Goal: Task Accomplishment & Management: Complete application form

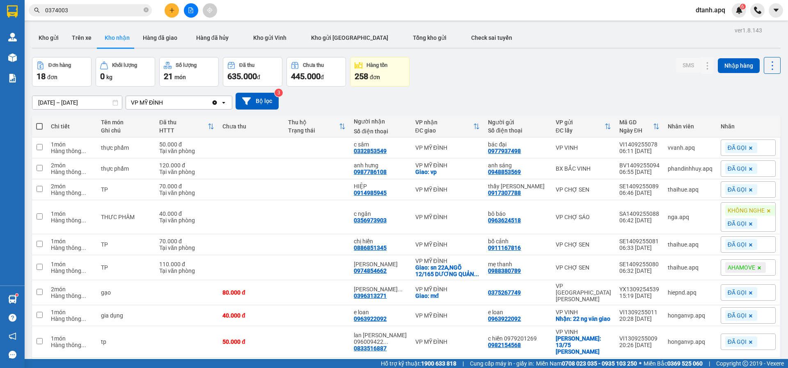
scroll to position [57, 0]
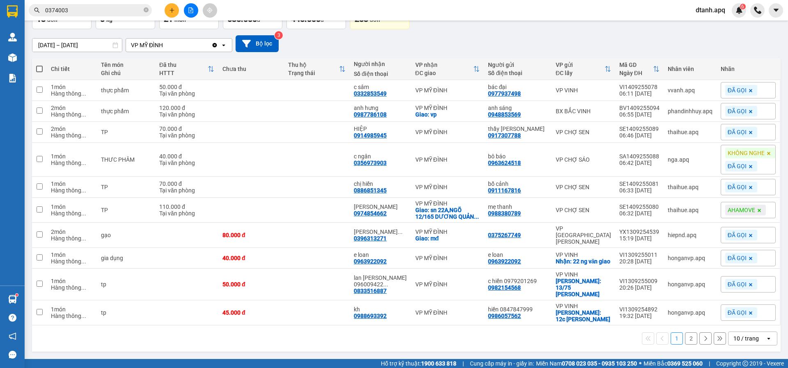
click at [173, 13] on icon "plus" at bounding box center [172, 10] width 6 height 6
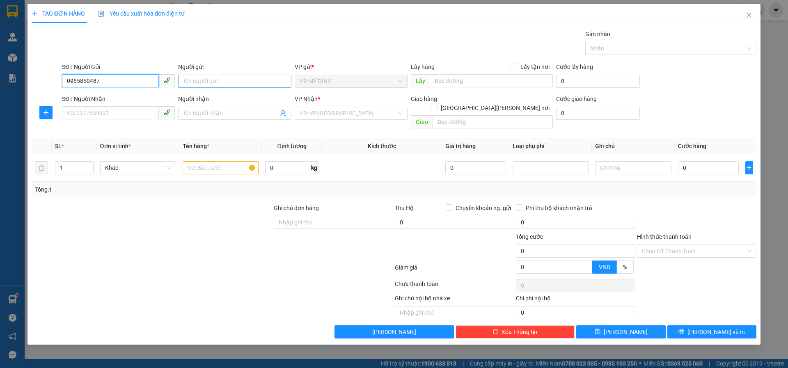
type input "0965850487"
click at [207, 84] on input "Người gửi" at bounding box center [234, 81] width 113 height 13
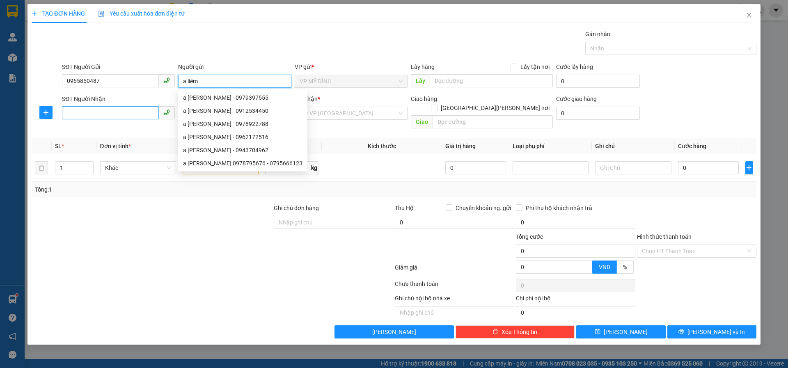
type input "a liêm"
drag, startPoint x: 101, startPoint y: 108, endPoint x: 95, endPoint y: 103, distance: 7.3
click at [95, 104] on div "SĐT Người Nhận VD: 0377654321" at bounding box center [118, 108] width 113 height 29
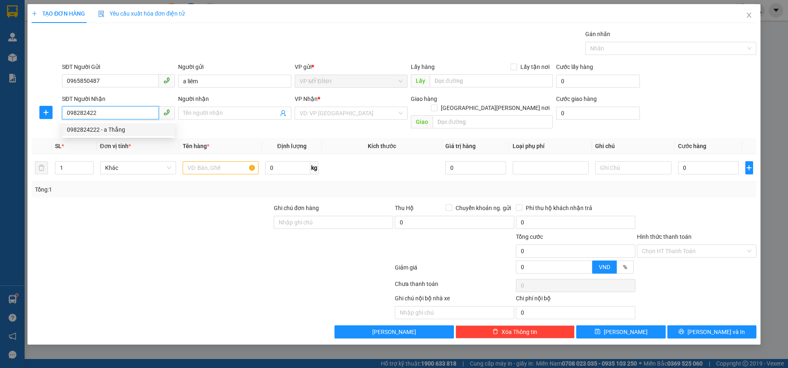
click at [99, 130] on div "0982824222 - a Thắng" at bounding box center [118, 129] width 103 height 9
type input "0982824222"
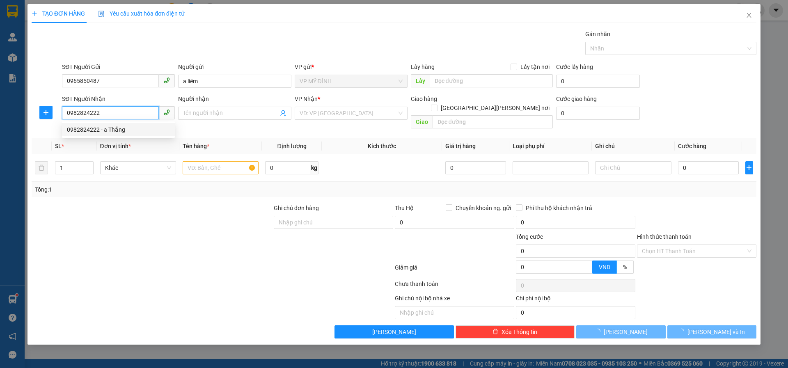
type input "a Thắng"
checkbox input "true"
type input "vp"
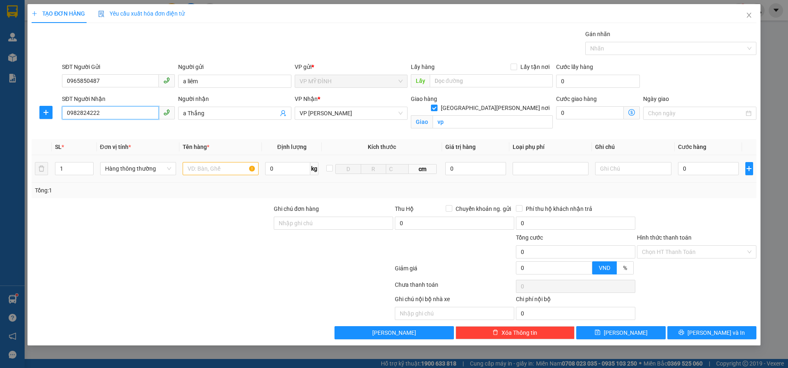
type input "0982824222"
click at [197, 176] on td at bounding box center [220, 168] width 82 height 27
click at [204, 172] on input "text" at bounding box center [221, 168] width 76 height 13
type input "[PERSON_NAME]"
drag, startPoint x: 675, startPoint y: 173, endPoint x: 682, endPoint y: 170, distance: 7.8
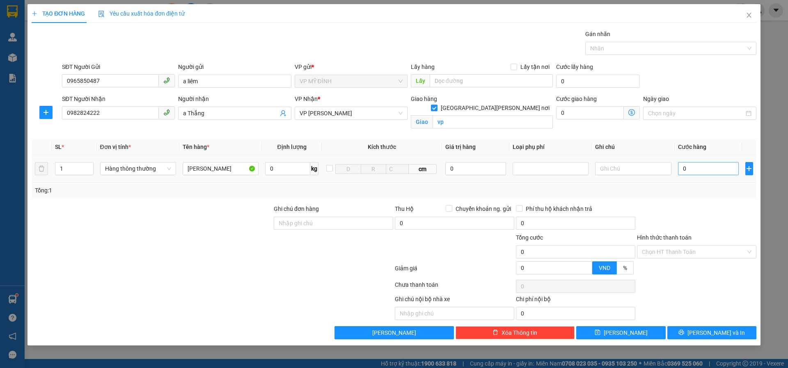
click at [675, 172] on td "0" at bounding box center [709, 168] width 68 height 27
click at [682, 170] on input "0" at bounding box center [708, 168] width 61 height 13
drag, startPoint x: 72, startPoint y: 169, endPoint x: 124, endPoint y: 192, distance: 55.9
click at [49, 177] on tr "1 Hàng thông [PERSON_NAME] 0 kg cm 0 0" at bounding box center [394, 168] width 725 height 27
type input "2"
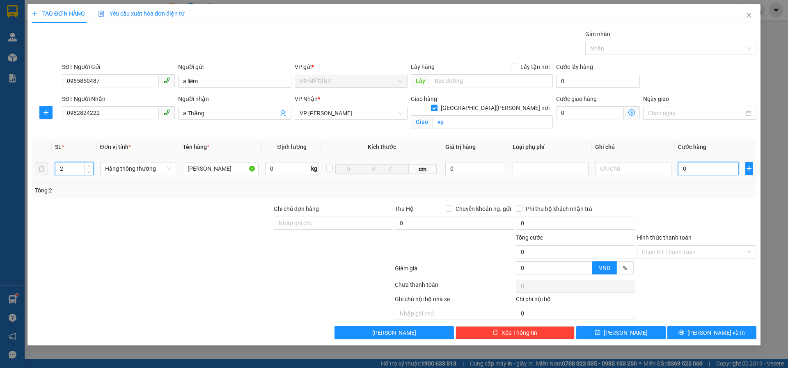
click at [708, 165] on input "0" at bounding box center [708, 168] width 61 height 13
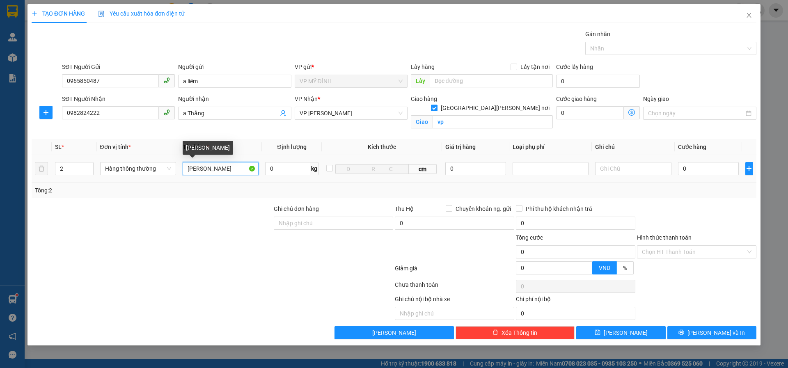
drag, startPoint x: 222, startPoint y: 166, endPoint x: 253, endPoint y: 175, distance: 32.1
click at [224, 166] on input "[PERSON_NAME]" at bounding box center [221, 168] width 76 height 13
type input "trứng kiến + hoa quả"
click at [699, 169] on input "0" at bounding box center [708, 168] width 61 height 13
type input "4"
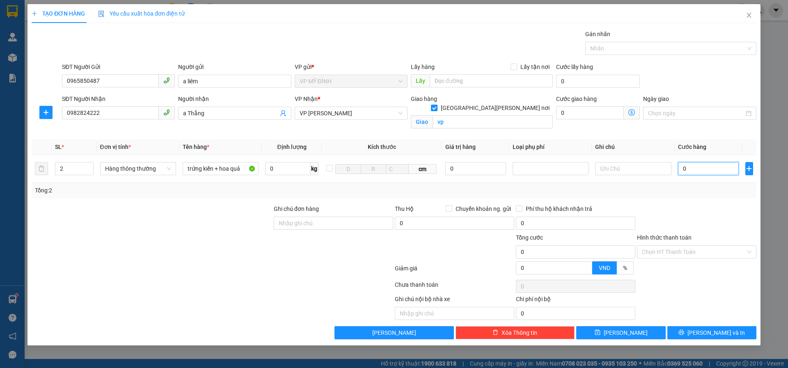
type input "4"
type input "40"
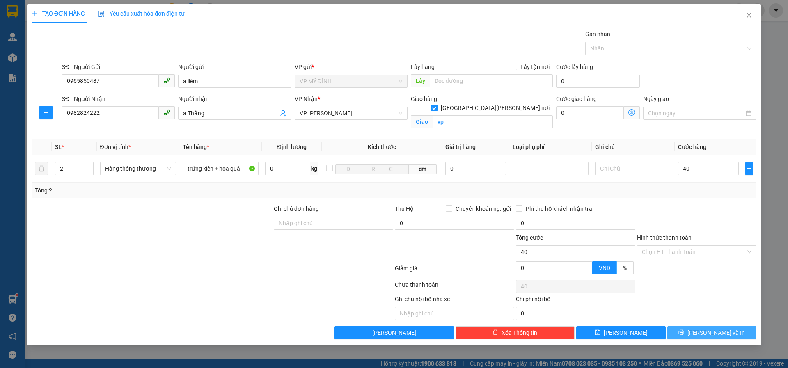
type input "40.000"
click at [684, 334] on icon "printer" at bounding box center [681, 332] width 5 height 5
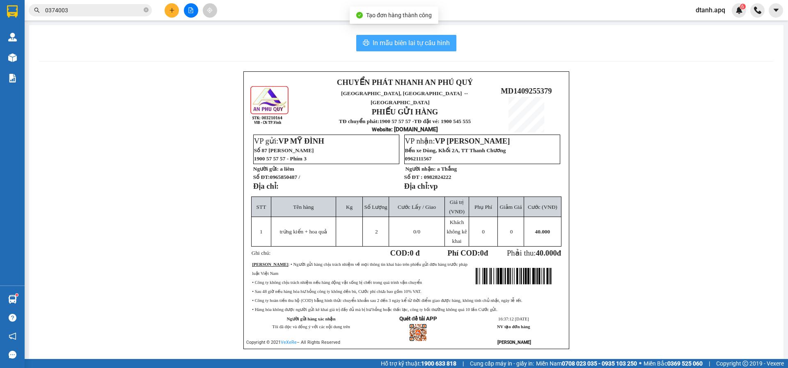
click at [387, 43] on span "In mẫu biên lai tự cấu hình" at bounding box center [411, 43] width 77 height 10
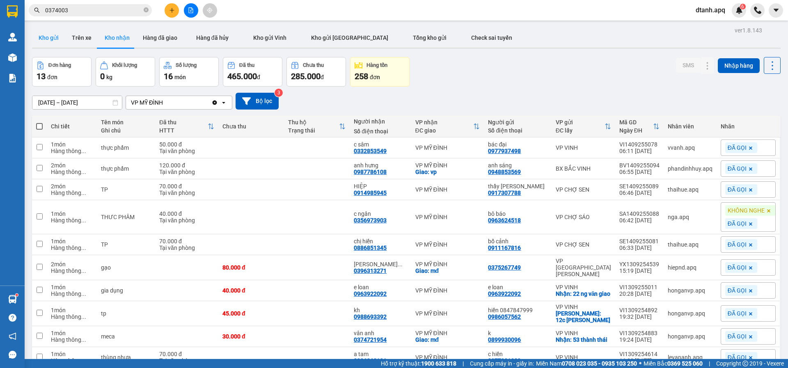
click at [50, 37] on button "Kho gửi" at bounding box center [48, 38] width 33 height 20
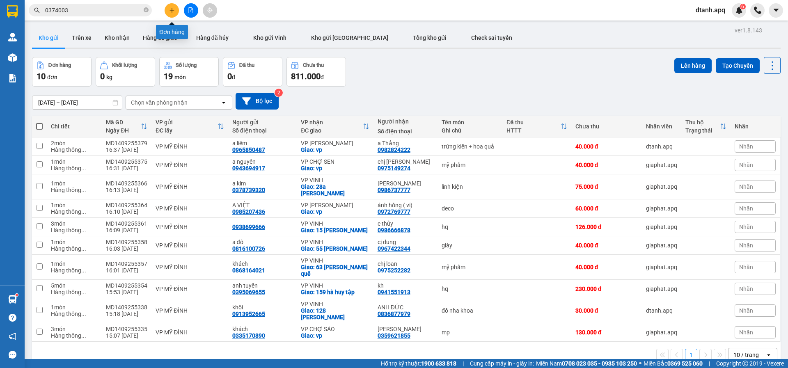
click at [178, 10] on button at bounding box center [172, 10] width 14 height 14
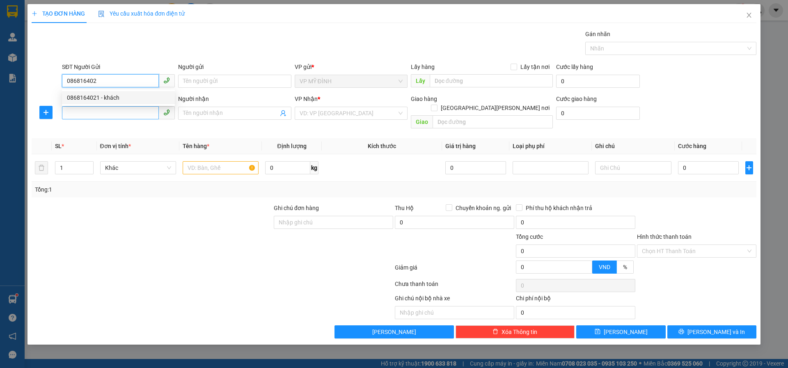
drag, startPoint x: 114, startPoint y: 96, endPoint x: 108, endPoint y: 116, distance: 20.5
click at [114, 99] on div "0868164021 - khách" at bounding box center [118, 97] width 103 height 9
type input "0868164021"
type input "khách"
type input "0868164021"
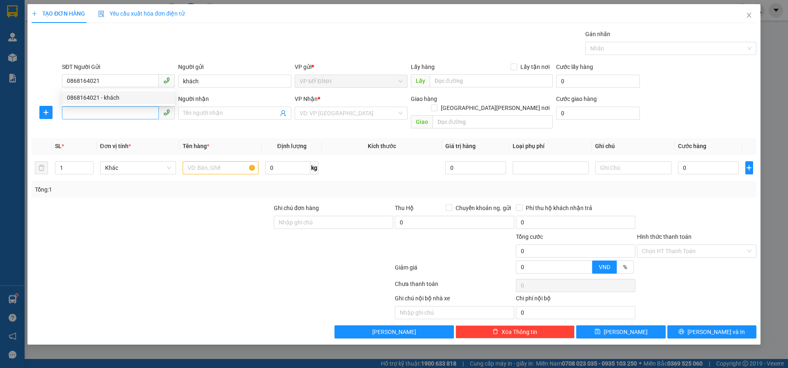
click at [106, 120] on div "SĐT Người Nhận VD: 0377654321" at bounding box center [118, 108] width 113 height 29
click at [113, 116] on input "SĐT Người Nhận" at bounding box center [110, 112] width 97 height 13
type input "0975522222"
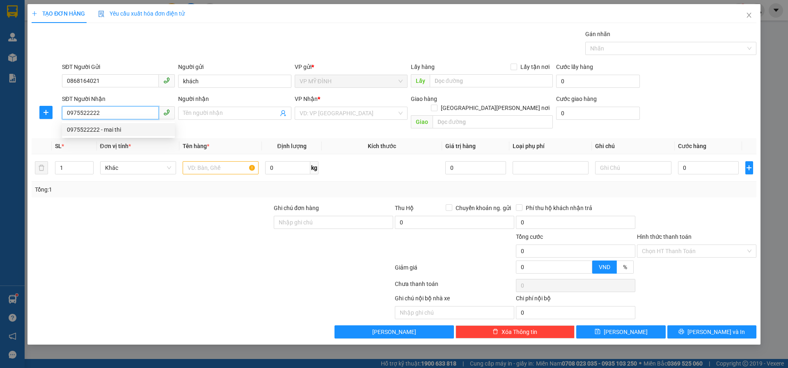
click at [106, 129] on div "0975522222 - mai thi" at bounding box center [118, 129] width 103 height 9
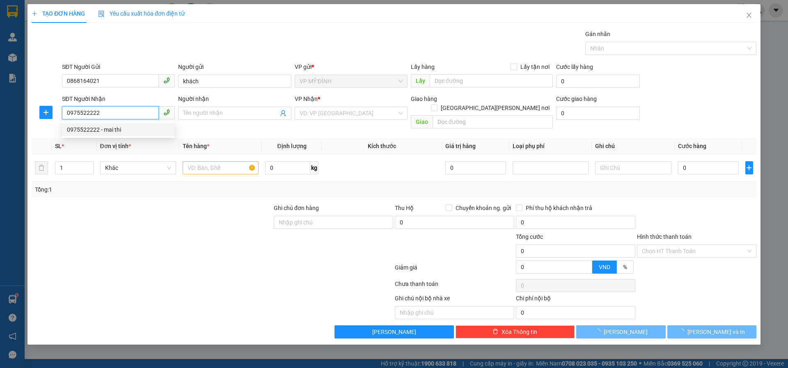
type input "mai thi"
checkbox input "true"
type input "cố định 67 [PERSON_NAME] (không tự ý thay đổi cúa kh)"
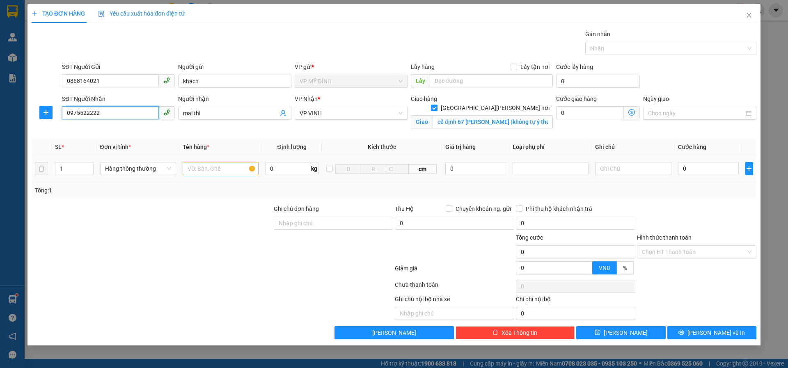
type input "0975522222"
click at [220, 172] on input "text" at bounding box center [221, 168] width 76 height 13
type input "thuốc"
click at [700, 166] on input "0" at bounding box center [708, 168] width 61 height 13
type input "4"
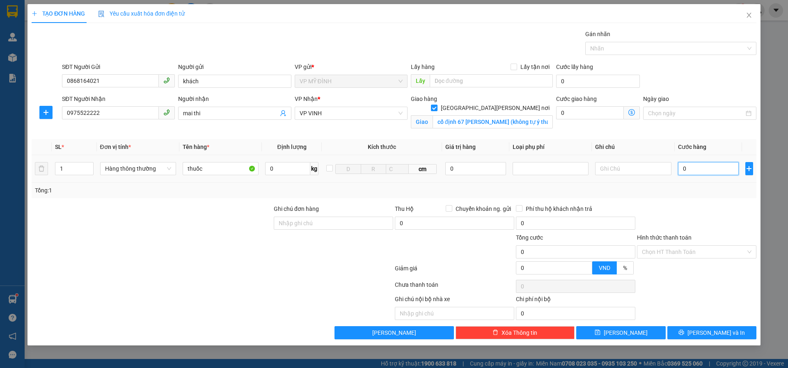
type input "4"
type input "40"
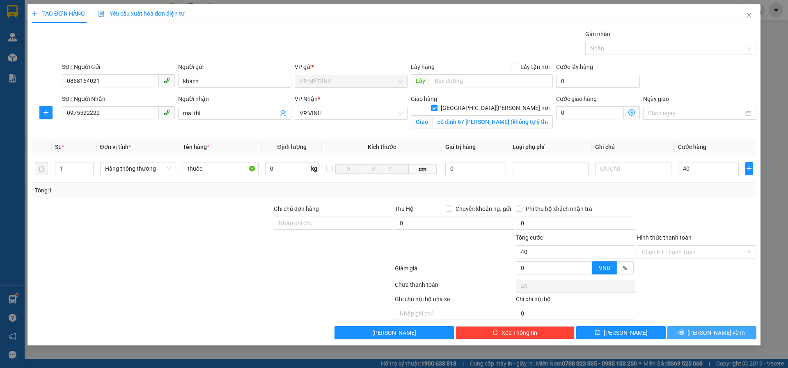
type input "40.000"
click at [707, 331] on span "[PERSON_NAME] và In" at bounding box center [715, 332] width 57 height 9
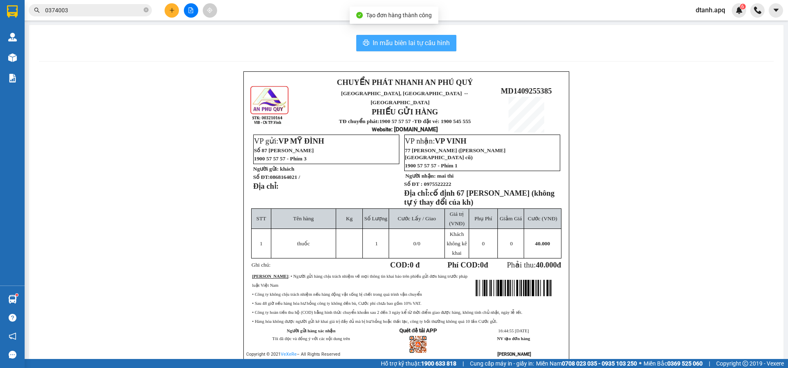
click at [368, 40] on button "In mẫu biên lai tự cấu hình" at bounding box center [406, 43] width 100 height 16
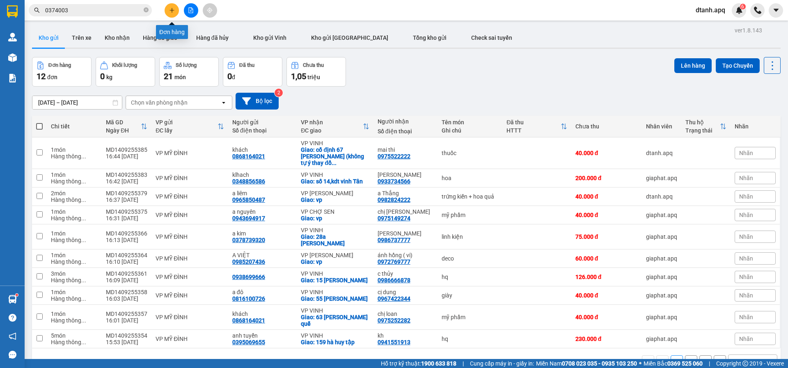
click at [171, 13] on icon "plus" at bounding box center [172, 10] width 6 height 6
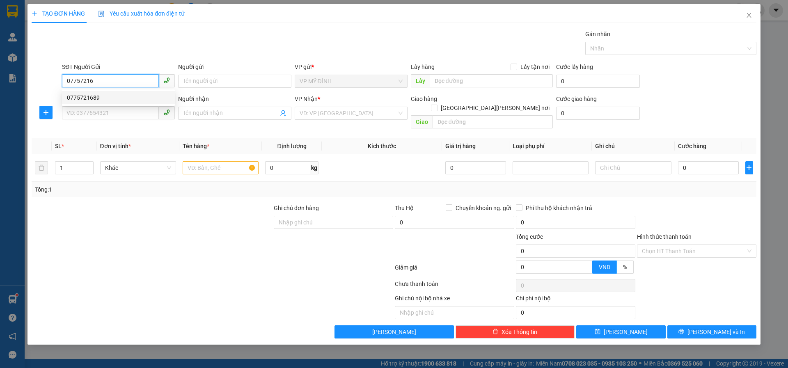
drag, startPoint x: 101, startPoint y: 95, endPoint x: 101, endPoint y: 105, distance: 10.7
click at [101, 100] on div "0775721689" at bounding box center [118, 97] width 103 height 9
type input "0775721689"
click at [98, 114] on input "SĐT Người Nhận" at bounding box center [110, 112] width 97 height 13
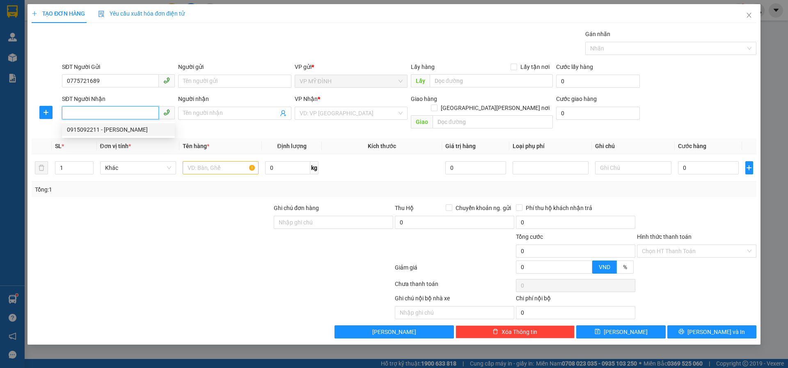
click at [136, 134] on div "0915092211 - [PERSON_NAME]" at bounding box center [118, 129] width 103 height 9
type input "0915092211"
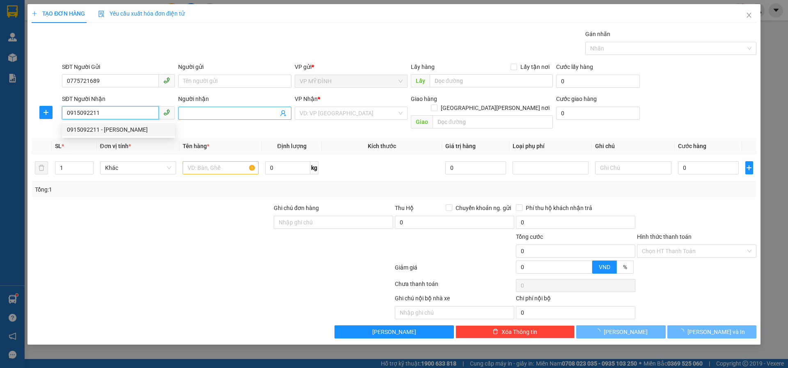
type input "trang thạch"
checkbox input "true"
type input "tân phúc"
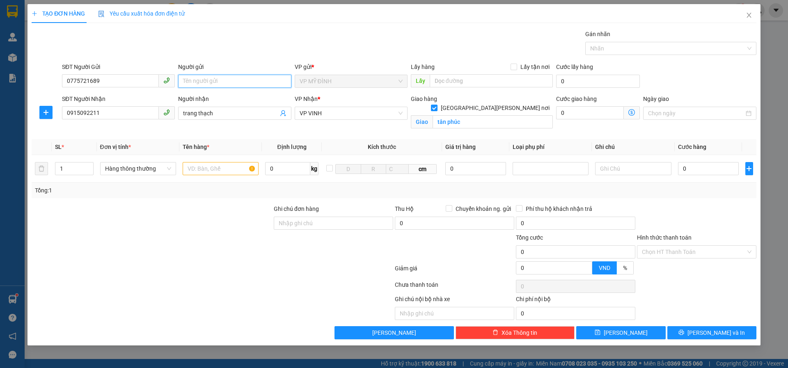
click at [200, 87] on input "Người gửi" at bounding box center [234, 81] width 113 height 13
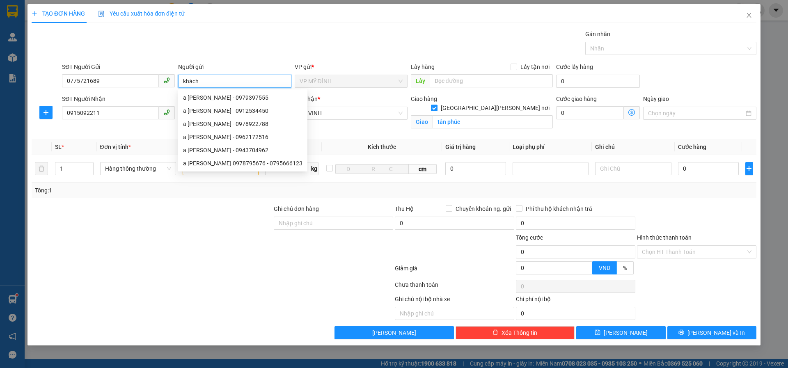
type input "khách"
drag, startPoint x: 202, startPoint y: 245, endPoint x: 200, endPoint y: 239, distance: 6.9
click at [202, 243] on div at bounding box center [152, 247] width 242 height 29
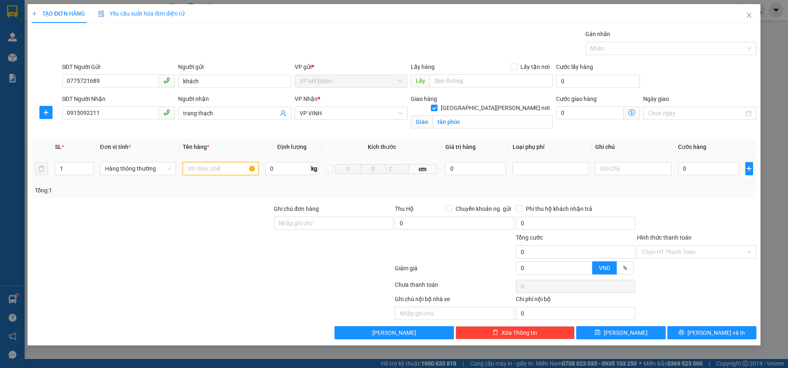
click at [200, 172] on input "text" at bounding box center [221, 168] width 76 height 13
type input "mỹ phẩm"
type input "1"
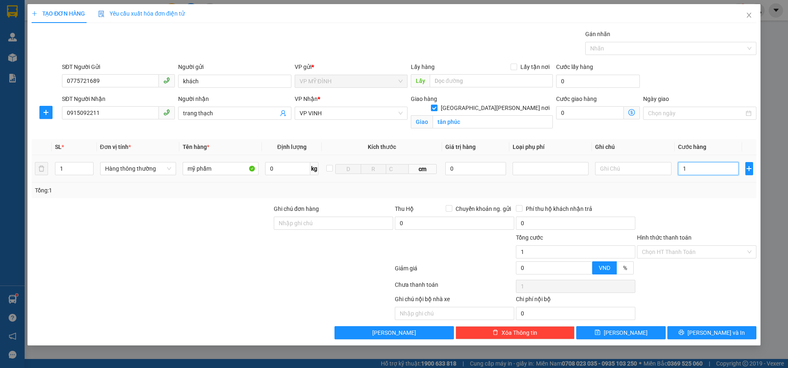
click at [699, 169] on input "1" at bounding box center [708, 168] width 61 height 13
type input "14"
type input "140"
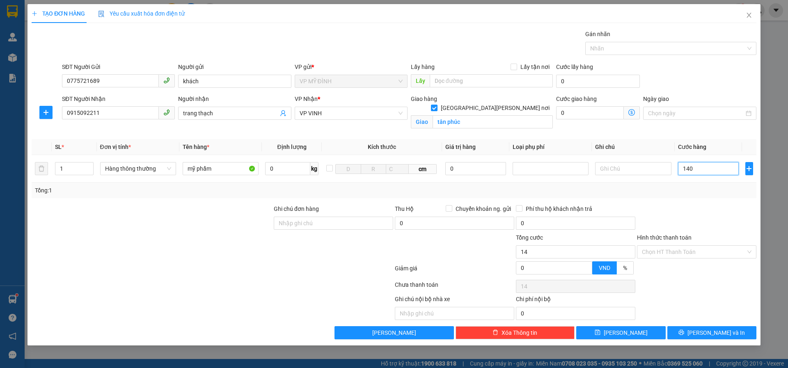
type input "140"
drag, startPoint x: 695, startPoint y: 173, endPoint x: 683, endPoint y: 169, distance: 13.0
click at [682, 169] on input "140" at bounding box center [708, 168] width 61 height 13
type input "4"
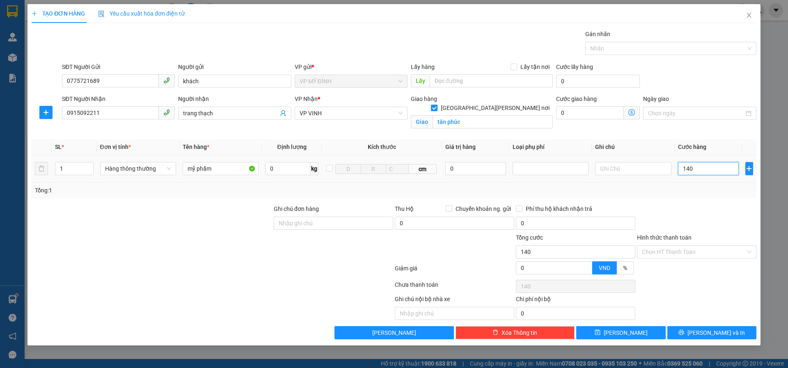
type input "4"
type input "40"
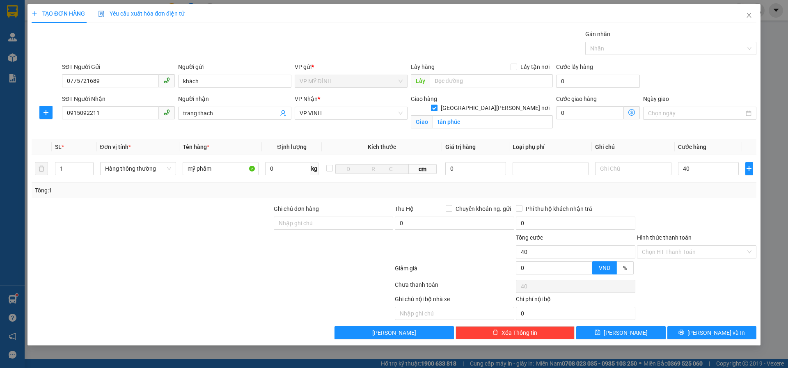
type input "40.000"
drag, startPoint x: 696, startPoint y: 206, endPoint x: 694, endPoint y: 215, distance: 8.6
click at [696, 207] on div at bounding box center [696, 218] width 121 height 29
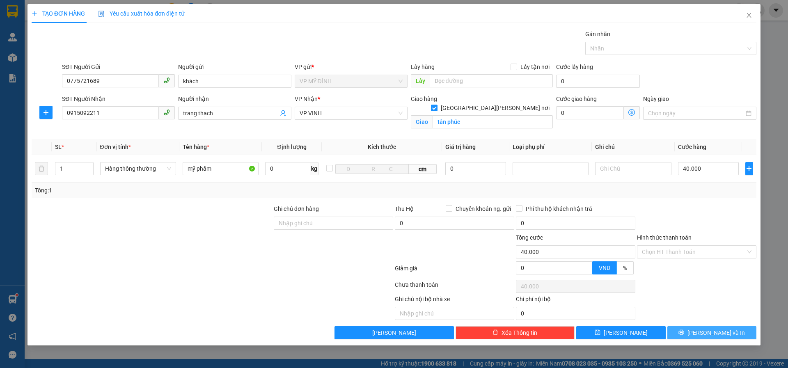
click at [694, 330] on button "[PERSON_NAME] và In" at bounding box center [711, 332] width 89 height 13
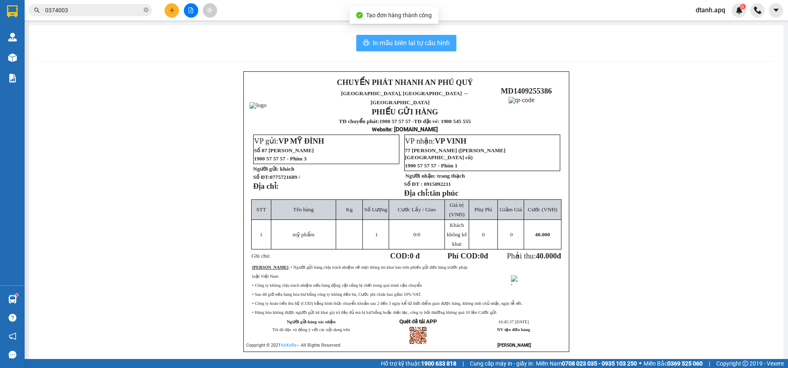
drag, startPoint x: 383, startPoint y: 40, endPoint x: 377, endPoint y: 44, distance: 8.0
click at [383, 41] on span "In mẫu biên lai tự cấu hình" at bounding box center [411, 43] width 77 height 10
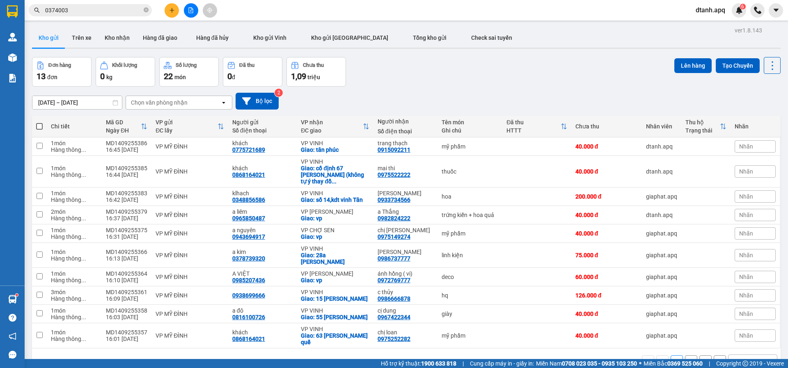
click at [18, 10] on section "Kết quả [PERSON_NAME] ( 24 ) Bộ lọc Mã ĐH Trạng thái Món hàng Thu hộ Tổng [PERS…" at bounding box center [394, 184] width 788 height 368
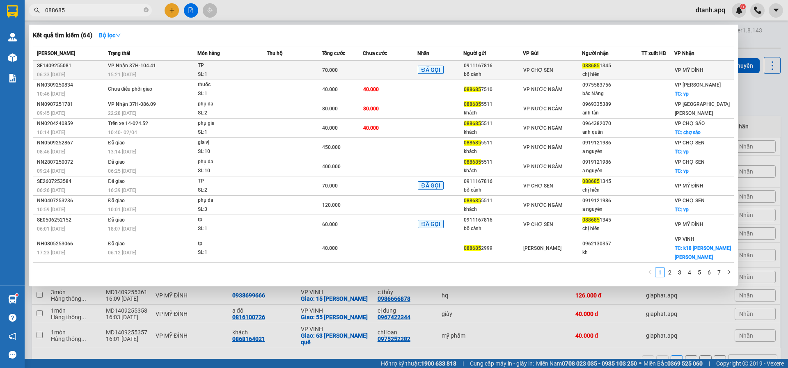
type input "088685"
click at [229, 68] on div "TP" at bounding box center [229, 65] width 62 height 9
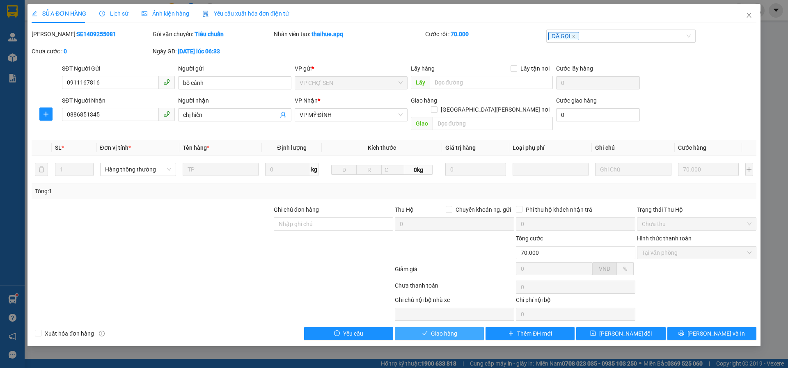
click at [421, 319] on div "Total Paid Fee 70.000 Total UnPaid Fee 0 Cash Collection Total Fee Mã ĐH: SE140…" at bounding box center [394, 185] width 725 height 311
click at [429, 327] on button "Giao hàng" at bounding box center [439, 333] width 89 height 13
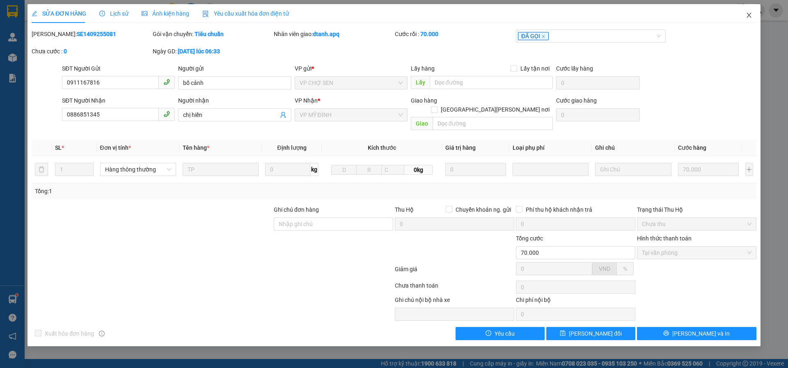
click at [750, 14] on icon "close" at bounding box center [749, 15] width 7 height 7
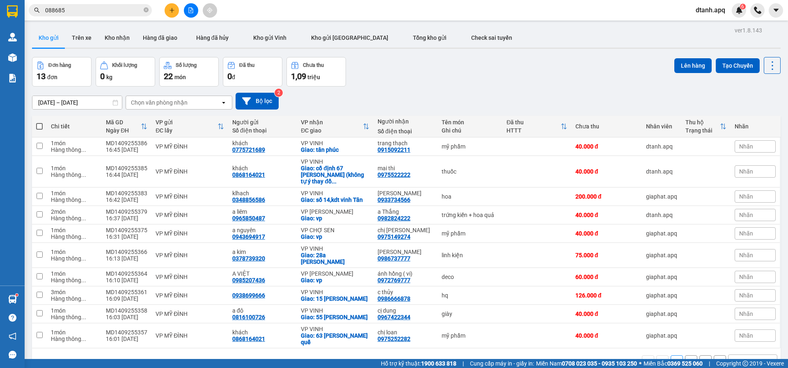
drag, startPoint x: 83, startPoint y: 10, endPoint x: 25, endPoint y: 18, distance: 58.7
click at [25, 18] on div "Kết quả [PERSON_NAME] ( 64 ) Bộ lọc Mã ĐH Trạng thái Món hàng Thu hộ Tổng [PERS…" at bounding box center [80, 10] width 160 height 14
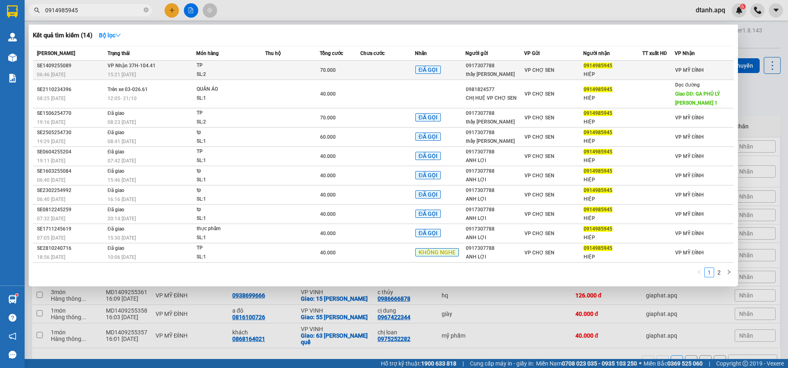
type input "0914985945"
drag, startPoint x: 233, startPoint y: 68, endPoint x: 230, endPoint y: 73, distance: 5.9
click at [230, 73] on span "TP SL: 2" at bounding box center [231, 70] width 68 height 18
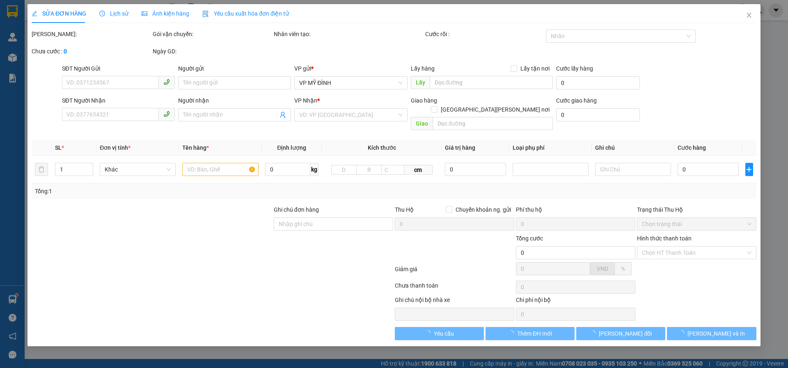
type input "0917307788"
type input "thầy [PERSON_NAME]"
type input "0914985945"
type input "HIỆP"
type input "70.000"
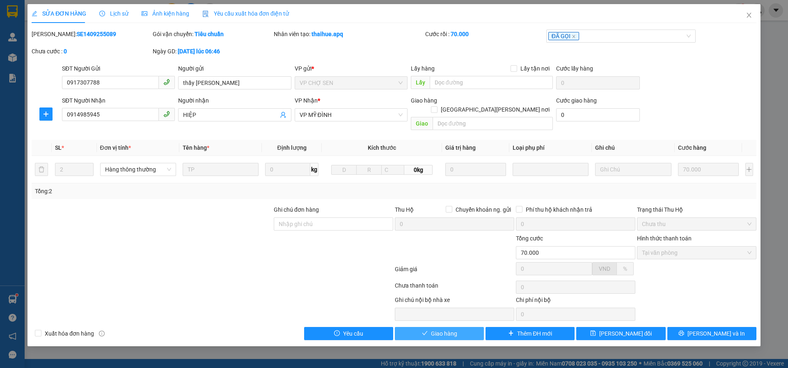
click at [411, 327] on button "Giao hàng" at bounding box center [439, 333] width 89 height 13
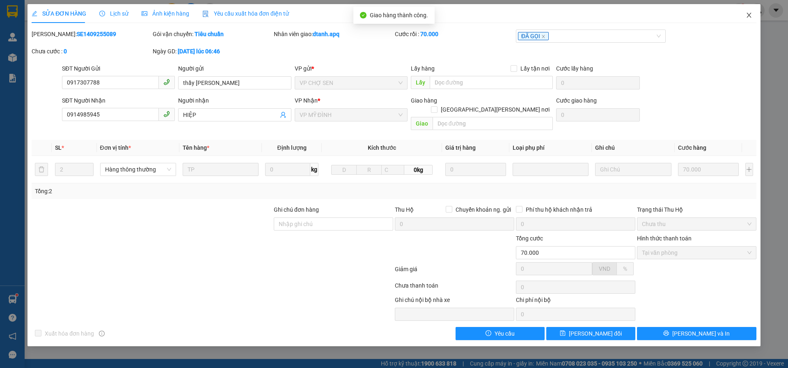
click at [747, 15] on icon "close" at bounding box center [749, 15] width 7 height 7
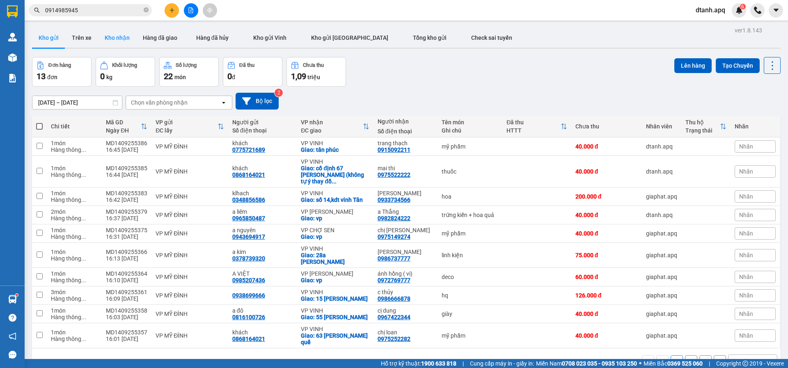
click at [110, 39] on button "Kho nhận" at bounding box center [117, 38] width 38 height 20
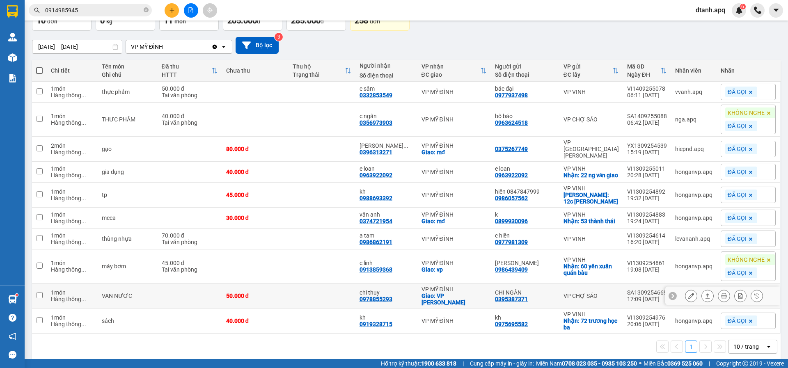
scroll to position [64, 0]
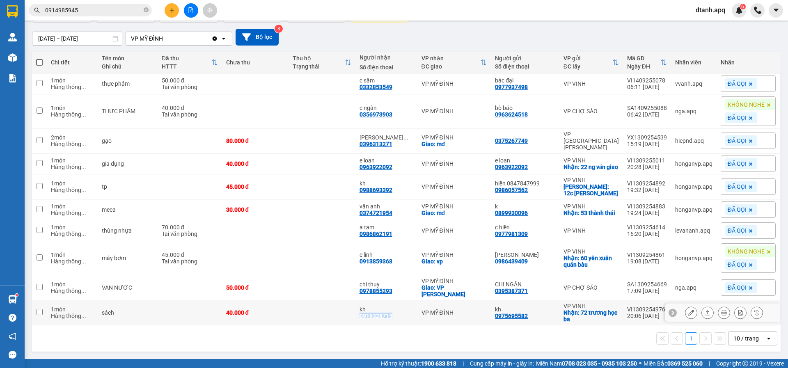
drag, startPoint x: 400, startPoint y: 319, endPoint x: 364, endPoint y: 320, distance: 36.5
click at [364, 320] on td "kh 0919328715" at bounding box center [386, 312] width 62 height 25
checkbox input "true"
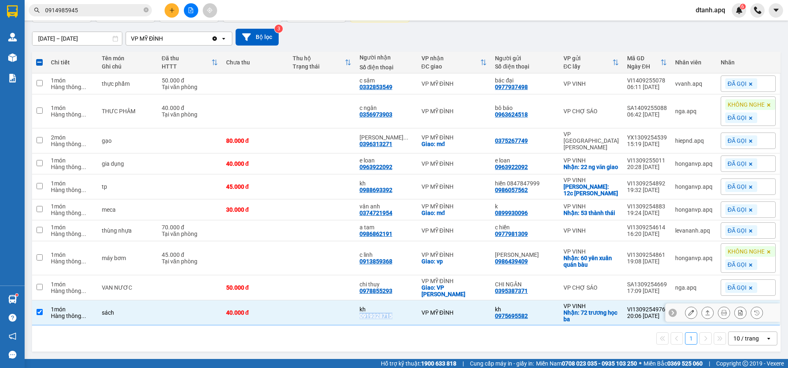
copy div "0919328715"
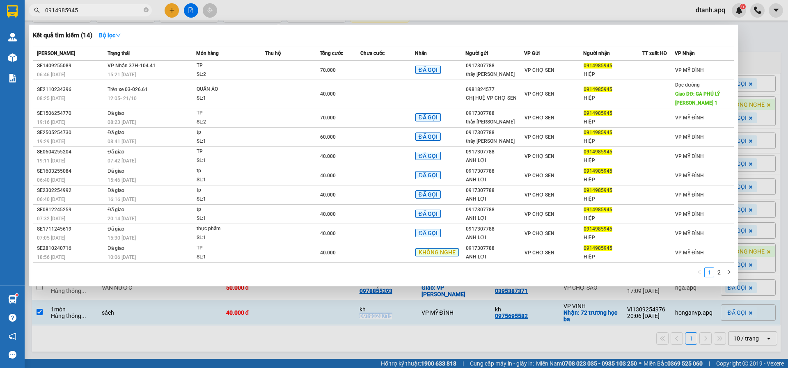
click at [145, 10] on icon "close-circle" at bounding box center [146, 9] width 5 height 5
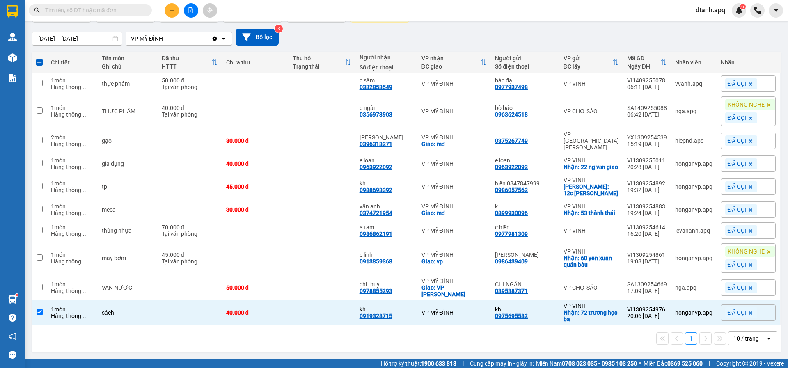
paste input "0919328715"
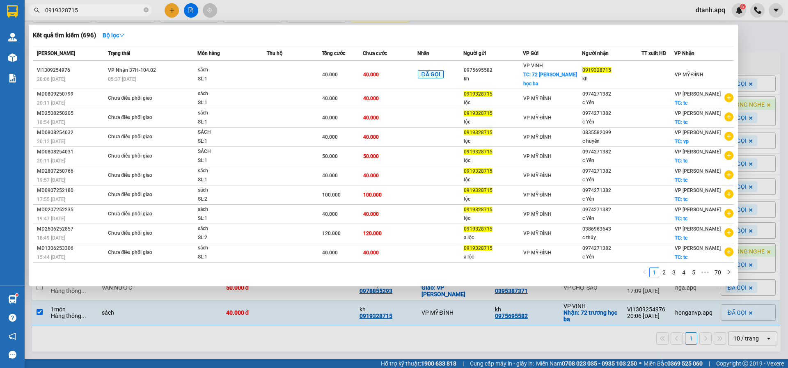
type input "0919328715"
click at [470, 331] on div at bounding box center [394, 184] width 788 height 368
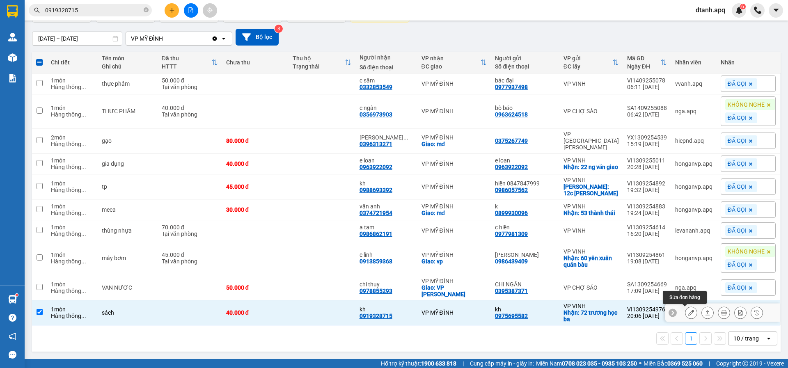
click at [688, 312] on icon at bounding box center [691, 313] width 6 height 6
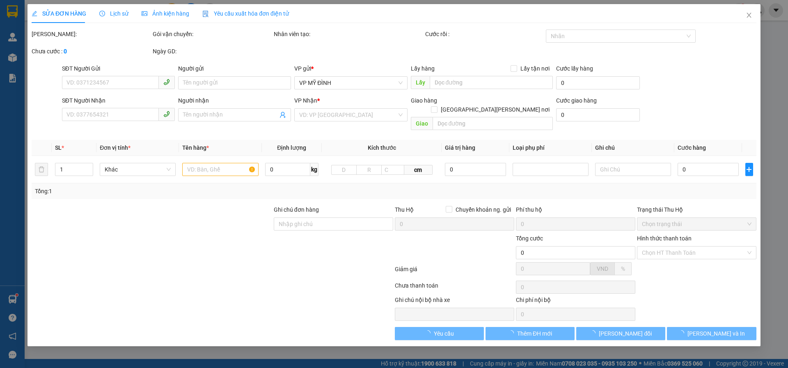
type input "0975695582"
type input "kh"
checkbox input "true"
type input "72 trương học ba"
type input "0919328715"
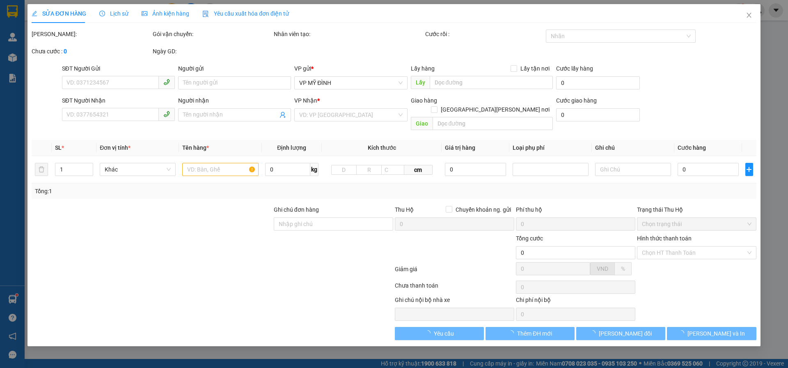
type input "kh"
type input "40.000"
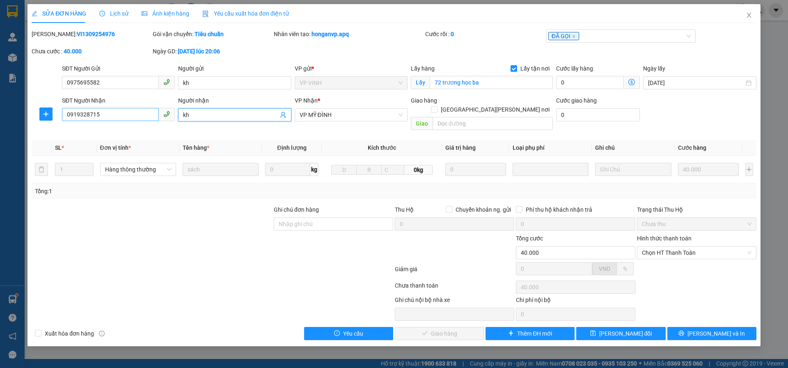
drag, startPoint x: 198, startPoint y: 116, endPoint x: 125, endPoint y: 115, distance: 73.0
click at [131, 115] on div "SĐT Người [PERSON_NAME] 0919328715 Người [PERSON_NAME] kh [PERSON_NAME] * VP MỸ…" at bounding box center [409, 115] width 698 height 38
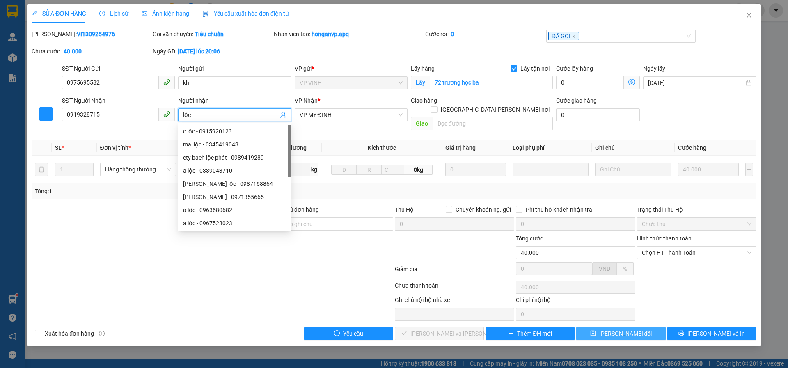
type input "lộc"
click at [610, 329] on span "[PERSON_NAME] đổi" at bounding box center [625, 333] width 53 height 9
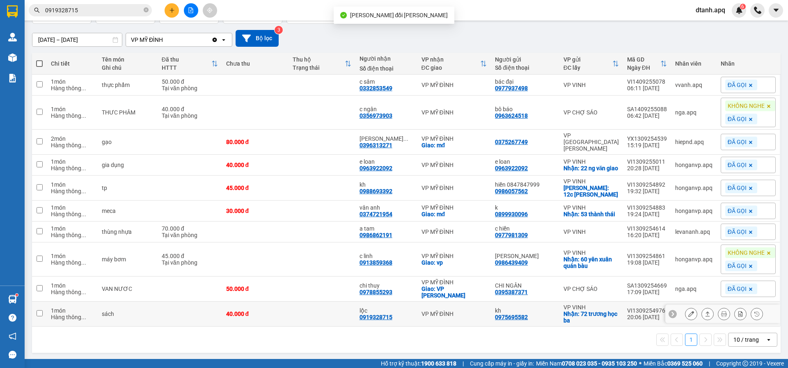
scroll to position [64, 0]
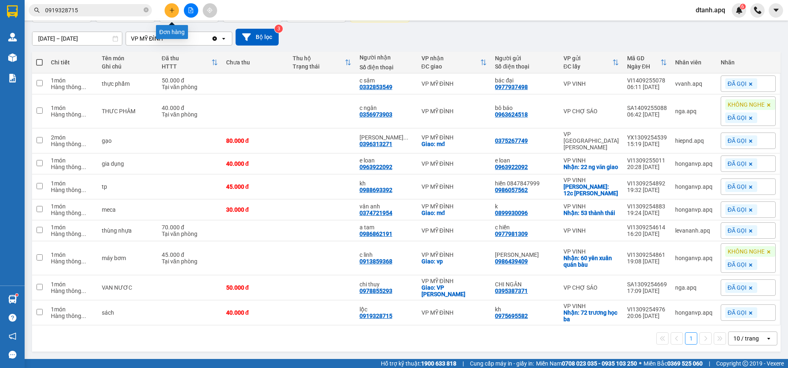
click at [169, 10] on icon "plus" at bounding box center [172, 10] width 6 height 6
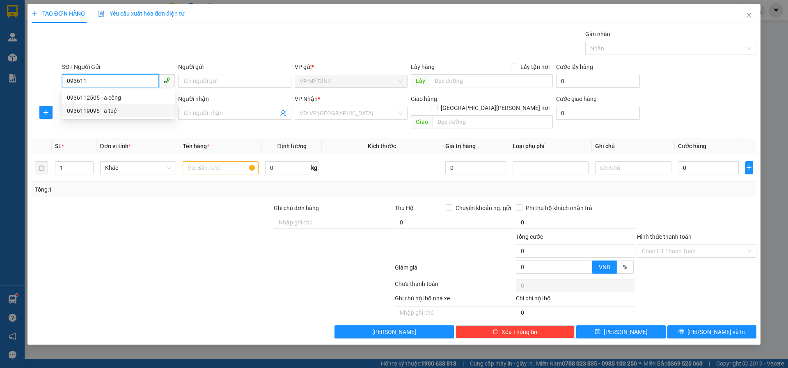
drag, startPoint x: 110, startPoint y: 106, endPoint x: 112, endPoint y: 114, distance: 8.6
click at [110, 106] on div "0936119096 - a tuệ" at bounding box center [118, 110] width 113 height 13
type input "0936119096"
type input "a tuệ"
type input "0936119096"
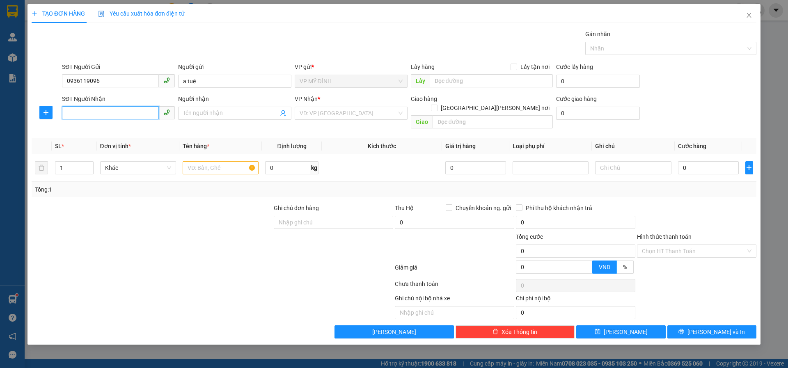
click at [108, 119] on input "SĐT Người Nhận" at bounding box center [110, 112] width 97 height 13
click at [77, 111] on input "SĐT Người Nhận" at bounding box center [110, 112] width 97 height 13
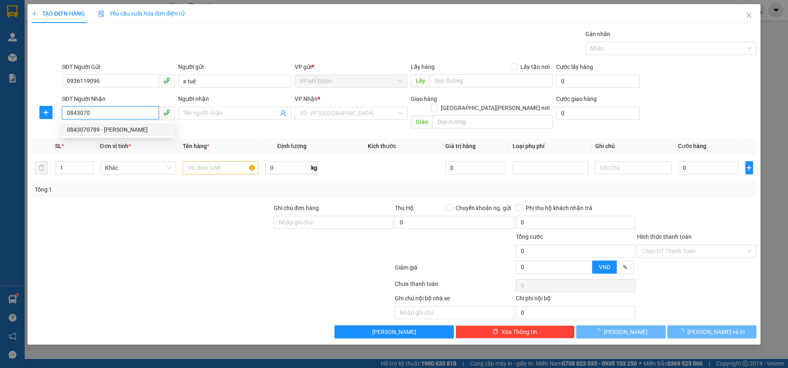
click at [97, 133] on div "0843070789 - [PERSON_NAME]" at bounding box center [118, 129] width 103 height 9
type input "0843070789"
type input "[PERSON_NAME]"
checkbox input "true"
type input "so 2tân [PERSON_NAME]"
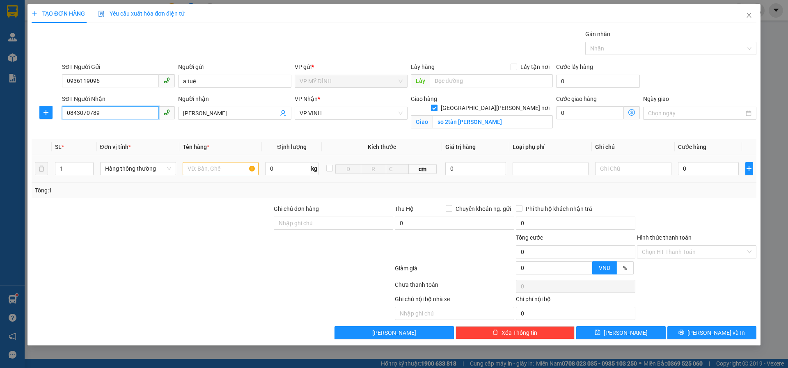
type input "0843070789"
click at [209, 173] on input "text" at bounding box center [221, 168] width 76 height 13
type input "thực phẩm"
click at [67, 167] on input "1" at bounding box center [74, 169] width 38 height 12
type input "12"
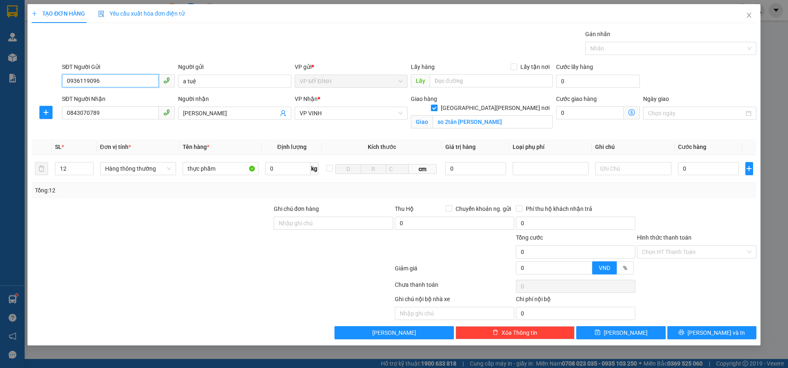
drag, startPoint x: 54, startPoint y: 77, endPoint x: 73, endPoint y: 85, distance: 19.9
click at [35, 77] on div "SĐT Người Gửi 0936119096 Người gửi a tuệ VP gửi * VP MỸ ĐÌNH Lấy hàng Lấy tận …" at bounding box center [394, 76] width 726 height 29
click at [336, 266] on div at bounding box center [212, 270] width 363 height 16
click at [693, 167] on input "0" at bounding box center [708, 168] width 61 height 13
type input "1"
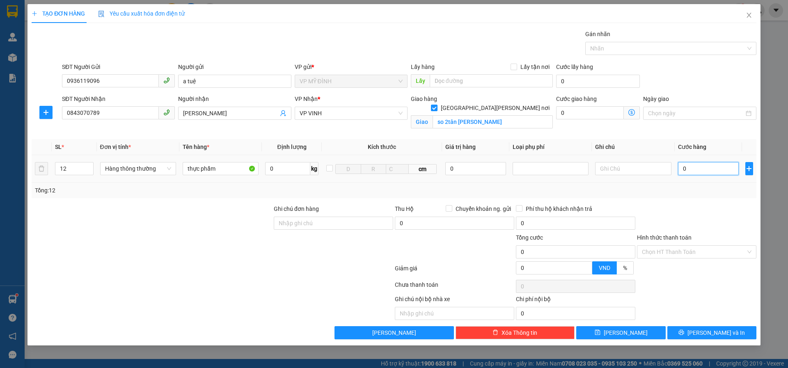
type input "1"
type input "18"
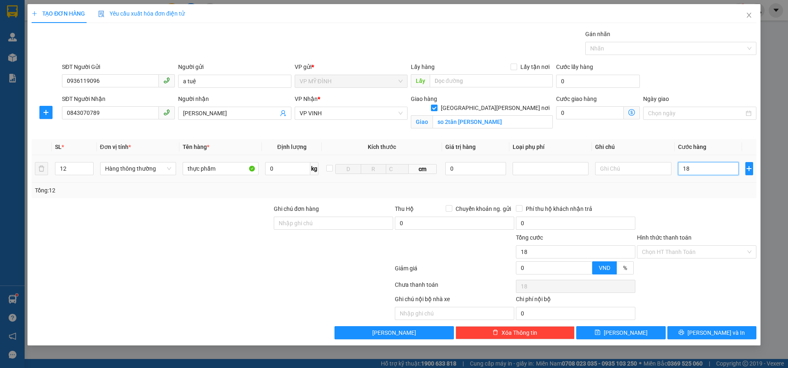
type input "180"
type input "180.000"
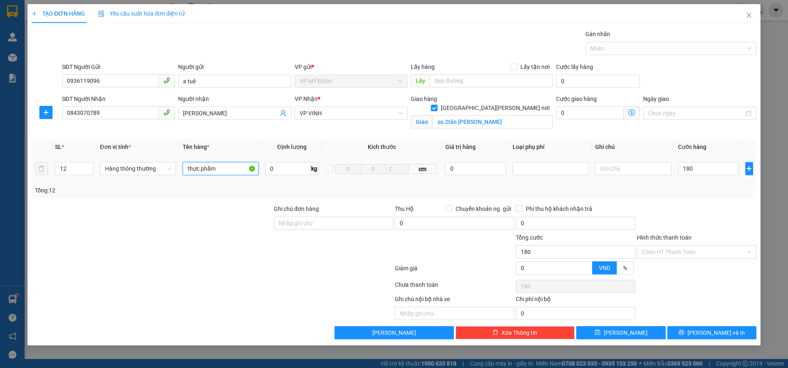
type input "180.000"
click at [225, 167] on input "thực phẩm" at bounding box center [221, 168] width 76 height 13
type input "thực phẩm khô"
click at [709, 330] on span "[PERSON_NAME] và In" at bounding box center [715, 332] width 57 height 9
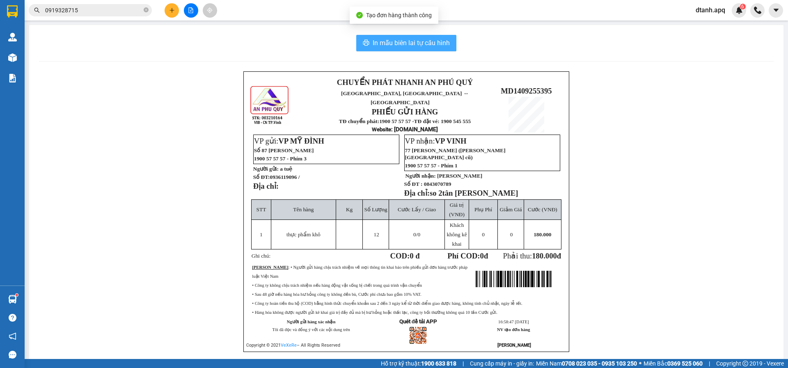
click at [373, 38] on span "In mẫu biên lai tự cấu hình" at bounding box center [411, 43] width 77 height 10
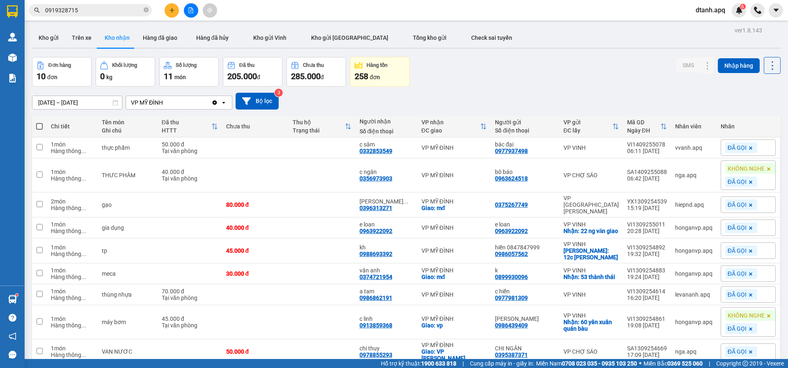
drag, startPoint x: 77, startPoint y: 10, endPoint x: 0, endPoint y: 37, distance: 81.4
click at [14, 30] on section "Kết quả [PERSON_NAME] ( 696 ) Bộ lọc Mã ĐH Trạng thái Món hàng Thu hộ Tổng [PER…" at bounding box center [394, 184] width 788 height 368
click at [57, 39] on button "Kho gửi" at bounding box center [48, 38] width 33 height 20
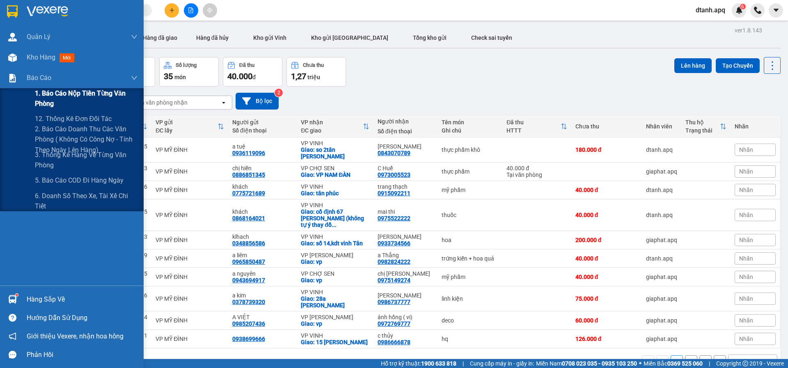
click at [76, 101] on span "1. Báo cáo nộp tiền từng văn phòng" at bounding box center [86, 98] width 103 height 21
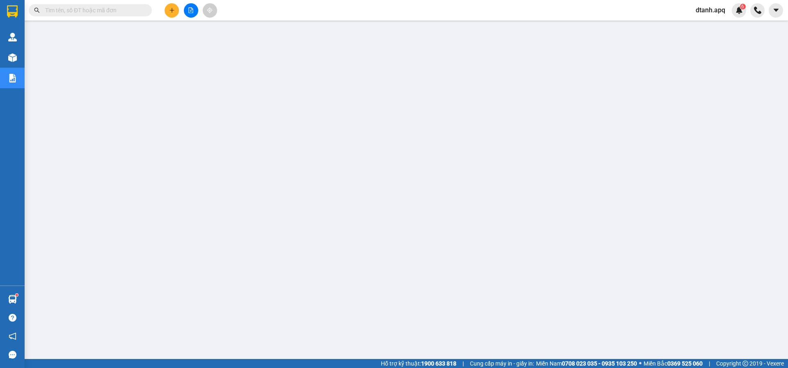
click at [78, 4] on div "Kết quả [PERSON_NAME] ( 696 ) Bộ lọc Mã ĐH Trạng thái Món hàng Thu hộ Tổng [PER…" at bounding box center [80, 10] width 160 height 14
click at [60, 11] on input "text" at bounding box center [93, 10] width 97 height 9
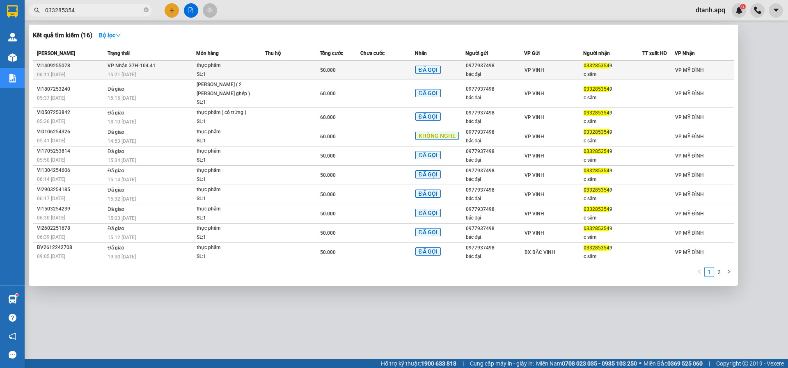
type input "033285354"
click at [268, 69] on td at bounding box center [292, 70] width 55 height 19
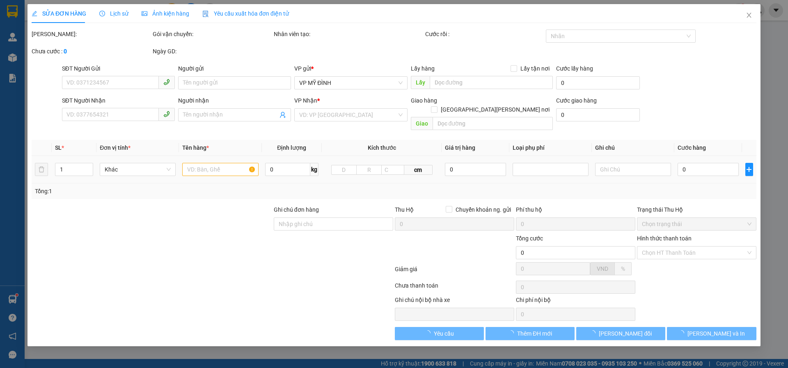
type input "0977937498"
type input "bác đại"
type input "0332853549"
type input "c sâm"
type input "50.000"
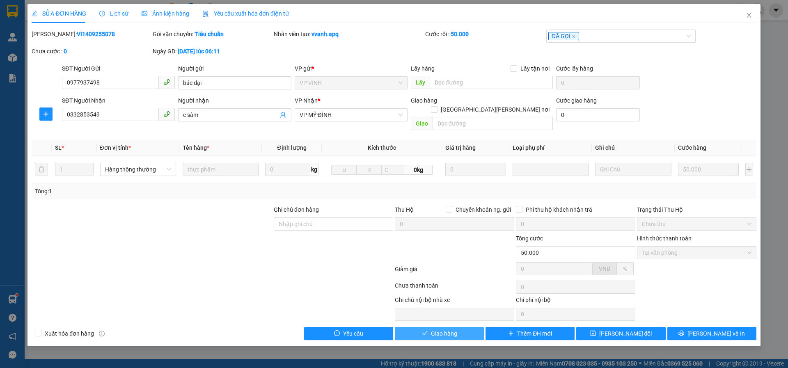
click at [431, 329] on span "Giao hàng" at bounding box center [444, 333] width 26 height 9
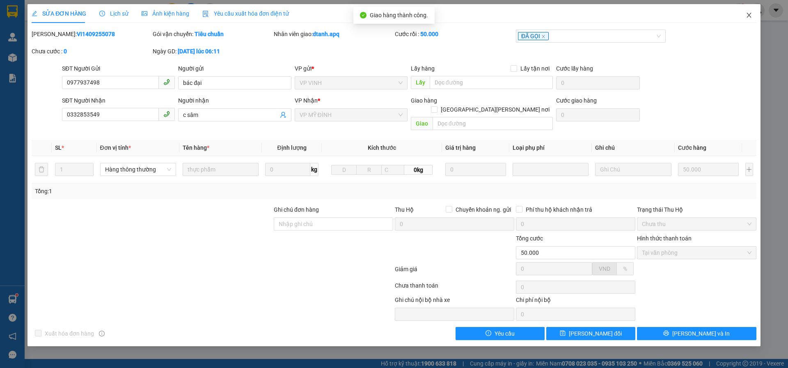
click at [746, 16] on icon "close" at bounding box center [749, 15] width 7 height 7
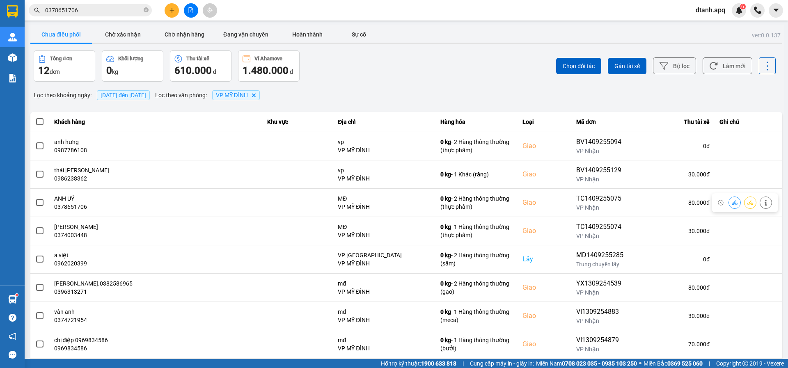
drag, startPoint x: 0, startPoint y: 0, endPoint x: 37, endPoint y: 17, distance: 41.0
click at [14, 22] on section "Kết quả tìm kiếm ( 36 ) Bộ lọc Mã ĐH Trạng thái Món hàng Thu hộ Tổng cước Chưa …" at bounding box center [394, 184] width 788 height 368
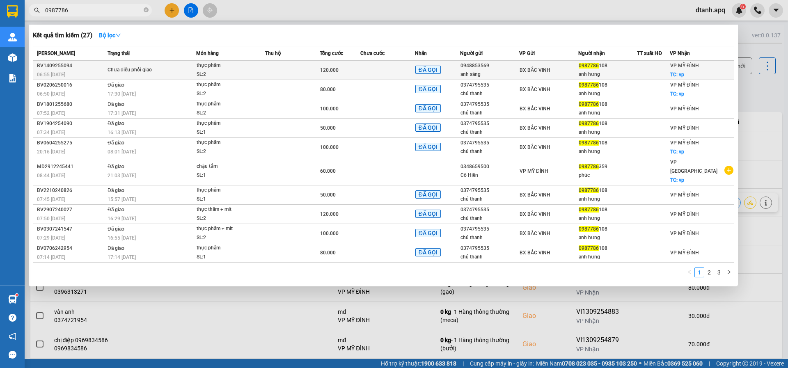
type input "0987786"
click at [155, 74] on div "Chưa điều phối giao" at bounding box center [139, 70] width 62 height 9
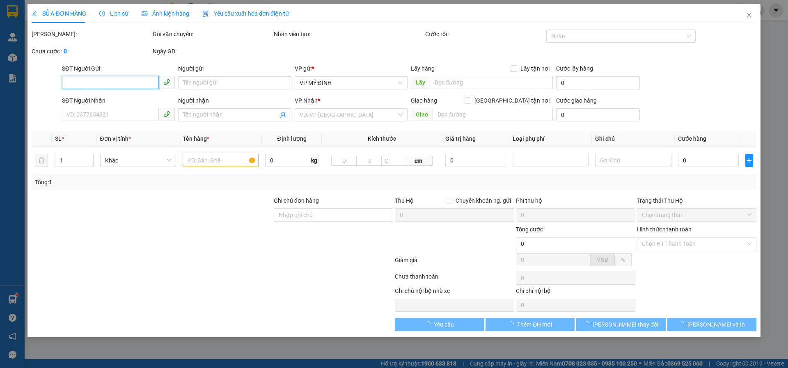
type input "0948853569"
type input "anh sáng"
type input "0987786108"
type input "anh hưng"
checkbox input "true"
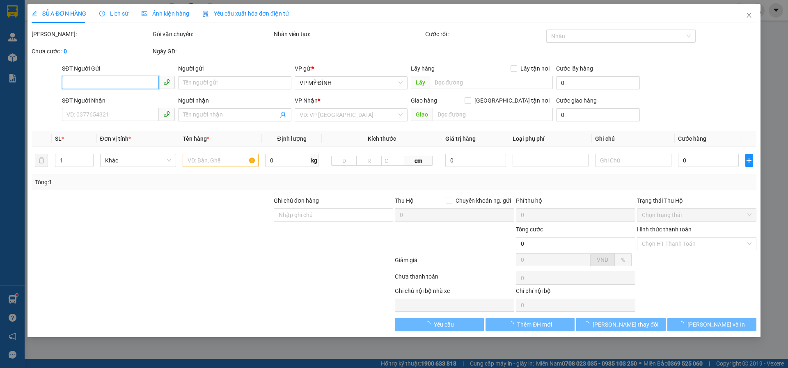
type input "vp"
type input "120.000"
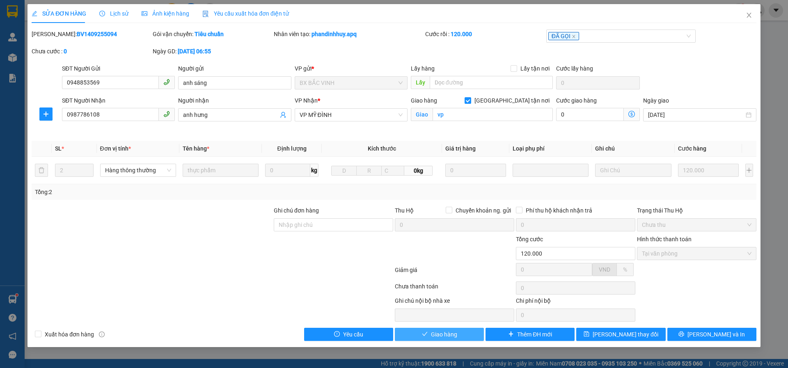
click at [424, 336] on icon "check" at bounding box center [424, 334] width 5 height 4
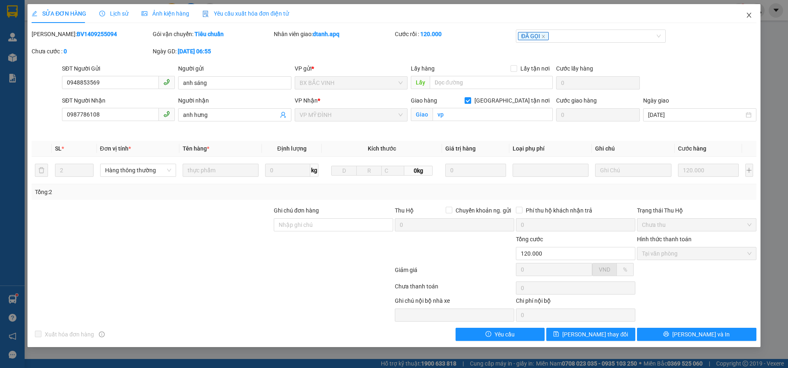
click at [748, 15] on icon "close" at bounding box center [749, 15] width 7 height 7
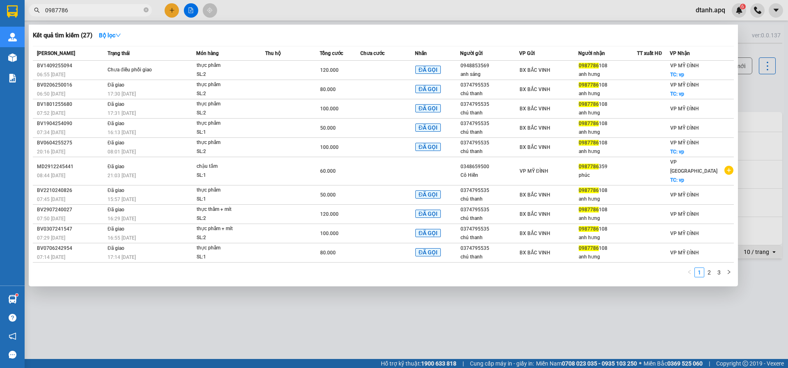
click at [93, 8] on input "0987786" at bounding box center [93, 10] width 97 height 9
drag, startPoint x: 66, startPoint y: 11, endPoint x: 55, endPoint y: 13, distance: 11.6
click at [48, 13] on input "0987786" at bounding box center [93, 10] width 97 height 9
type input "0"
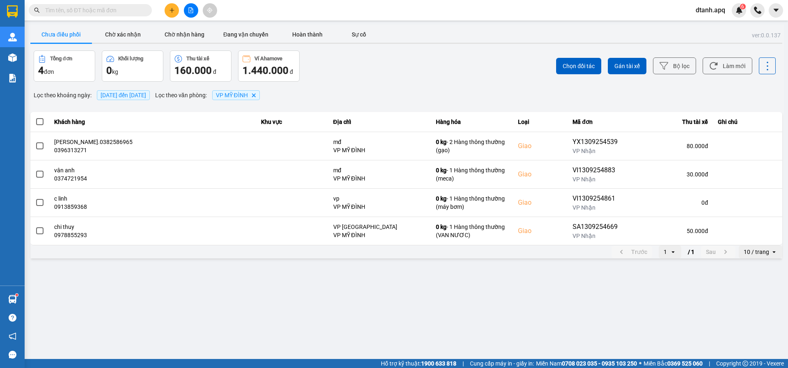
paste input "0936119096"
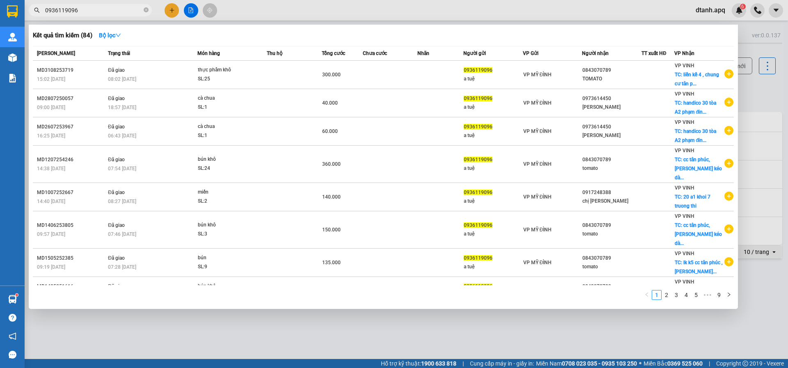
type input "0936119096"
